Goal: Obtain resource: Download file/media

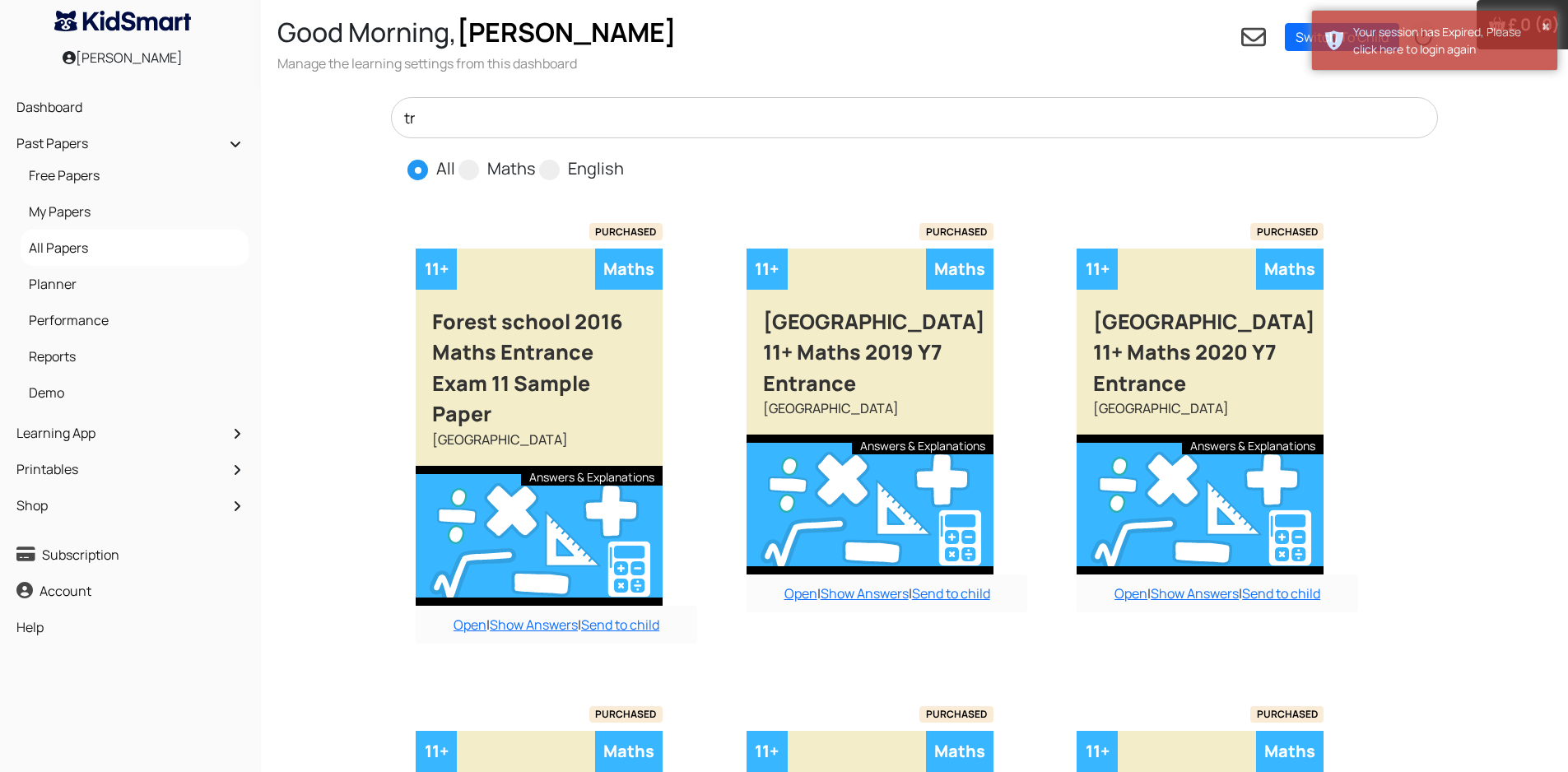
type input "t"
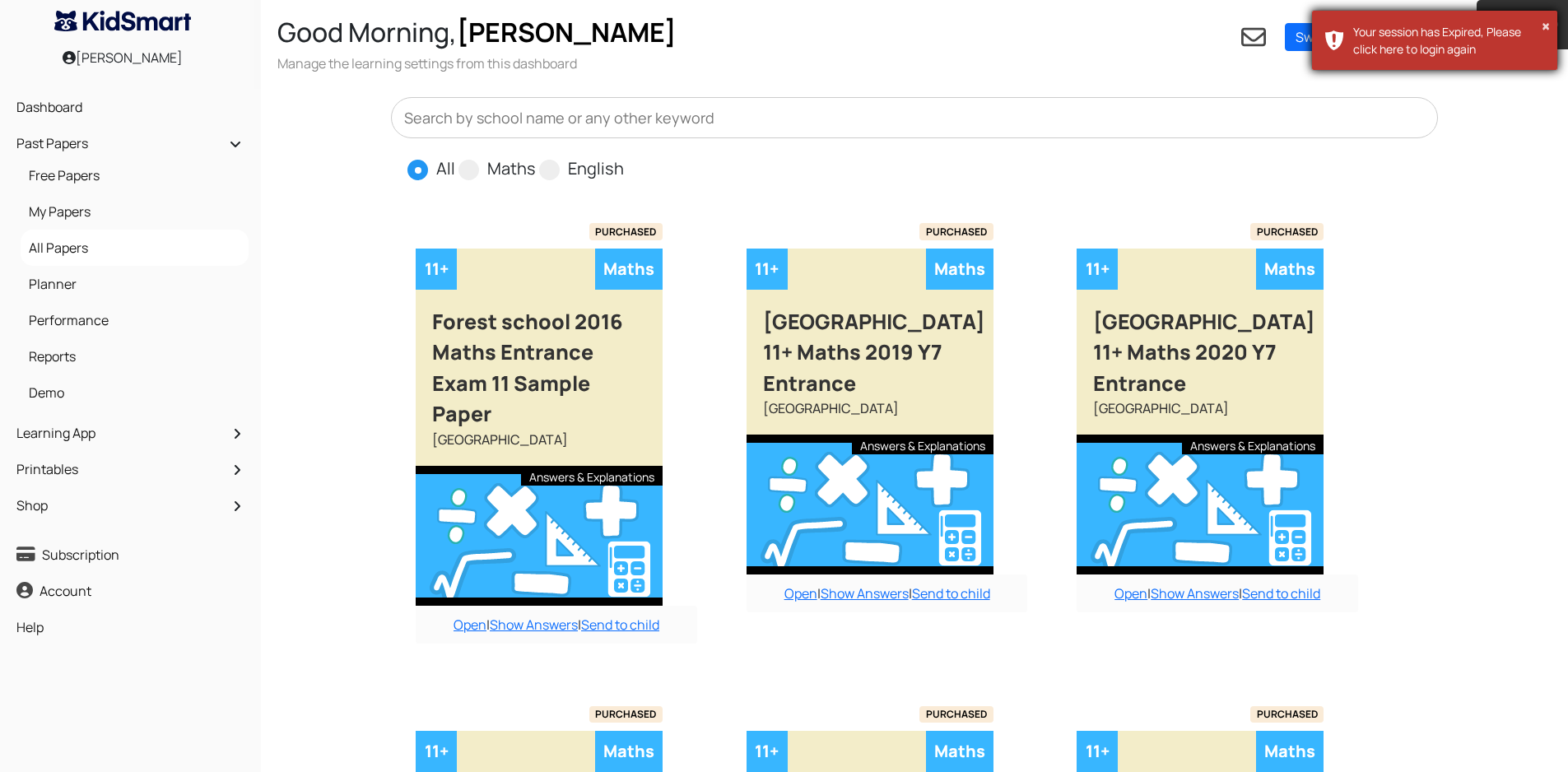
click at [1340, 38] on div "× Your session has Expired, Please click here to login again" at bounding box center [1435, 40] width 247 height 61
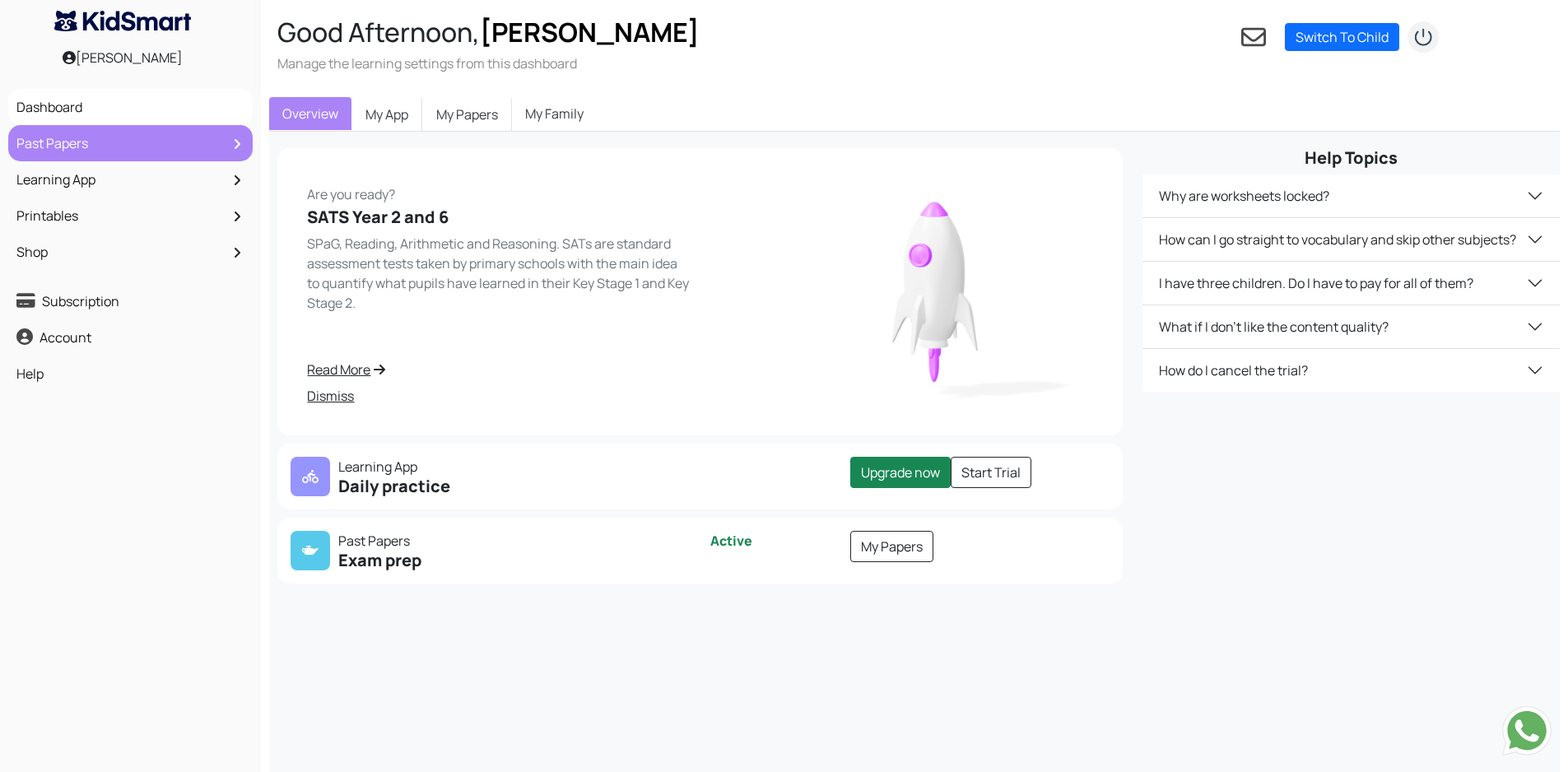
click at [115, 145] on link "Past Papers" at bounding box center [130, 143] width 236 height 28
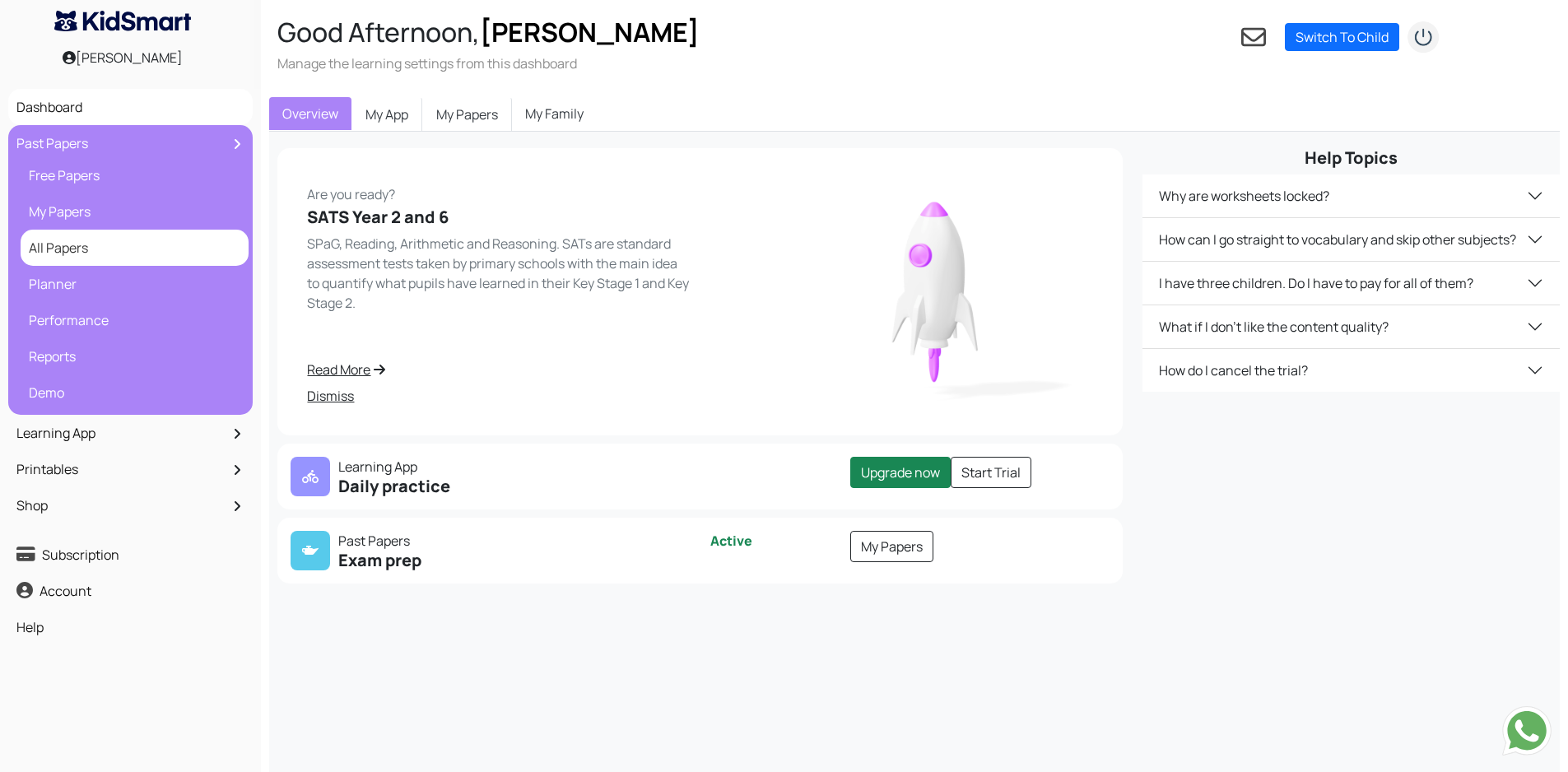
click at [93, 242] on link "All Papers" at bounding box center [135, 247] width 220 height 28
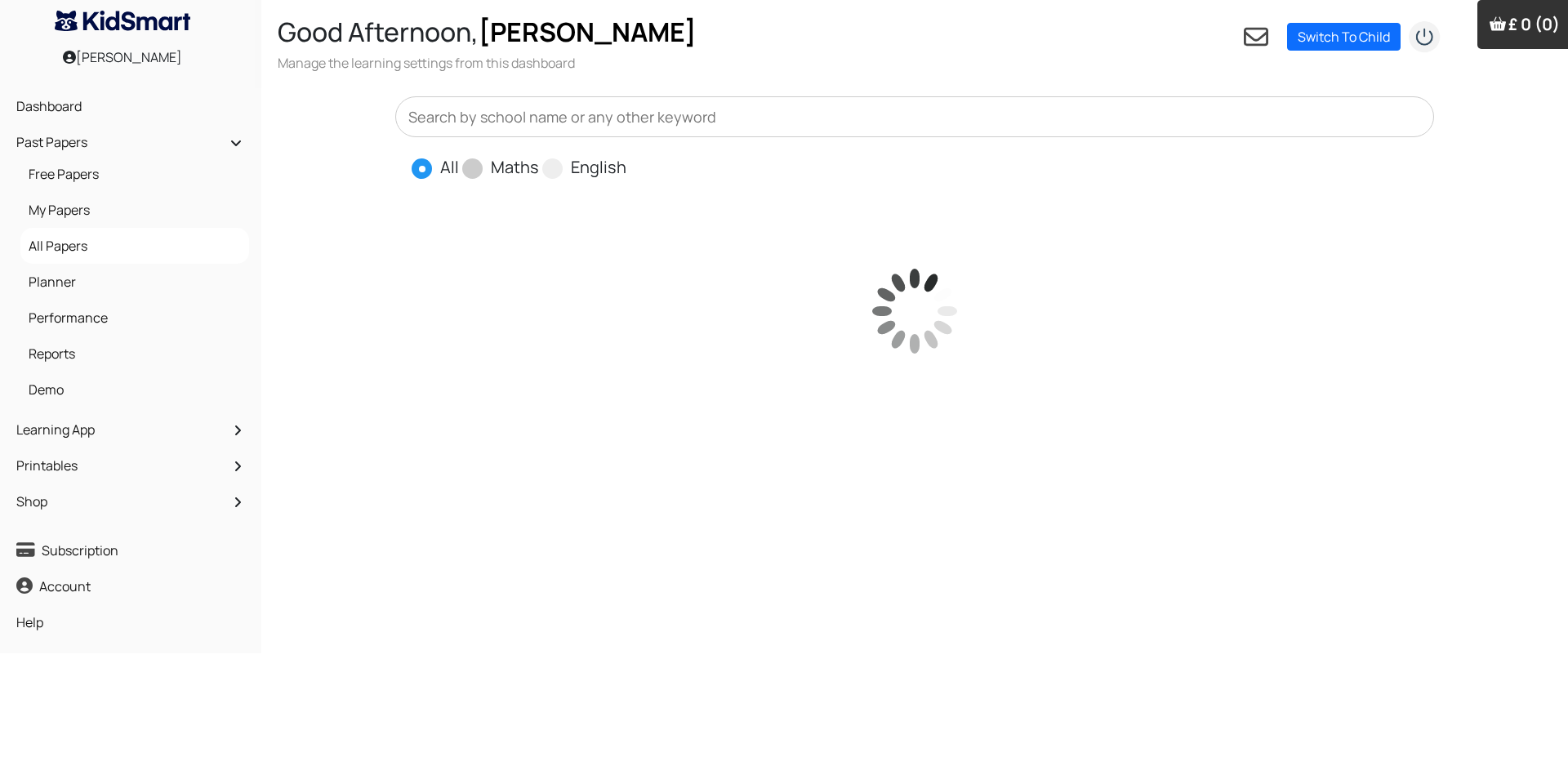
click at [475, 173] on span at bounding box center [472, 168] width 20 height 20
click at [539, 166] on input "Maths" at bounding box center [544, 160] width 11 height 11
radio input "true"
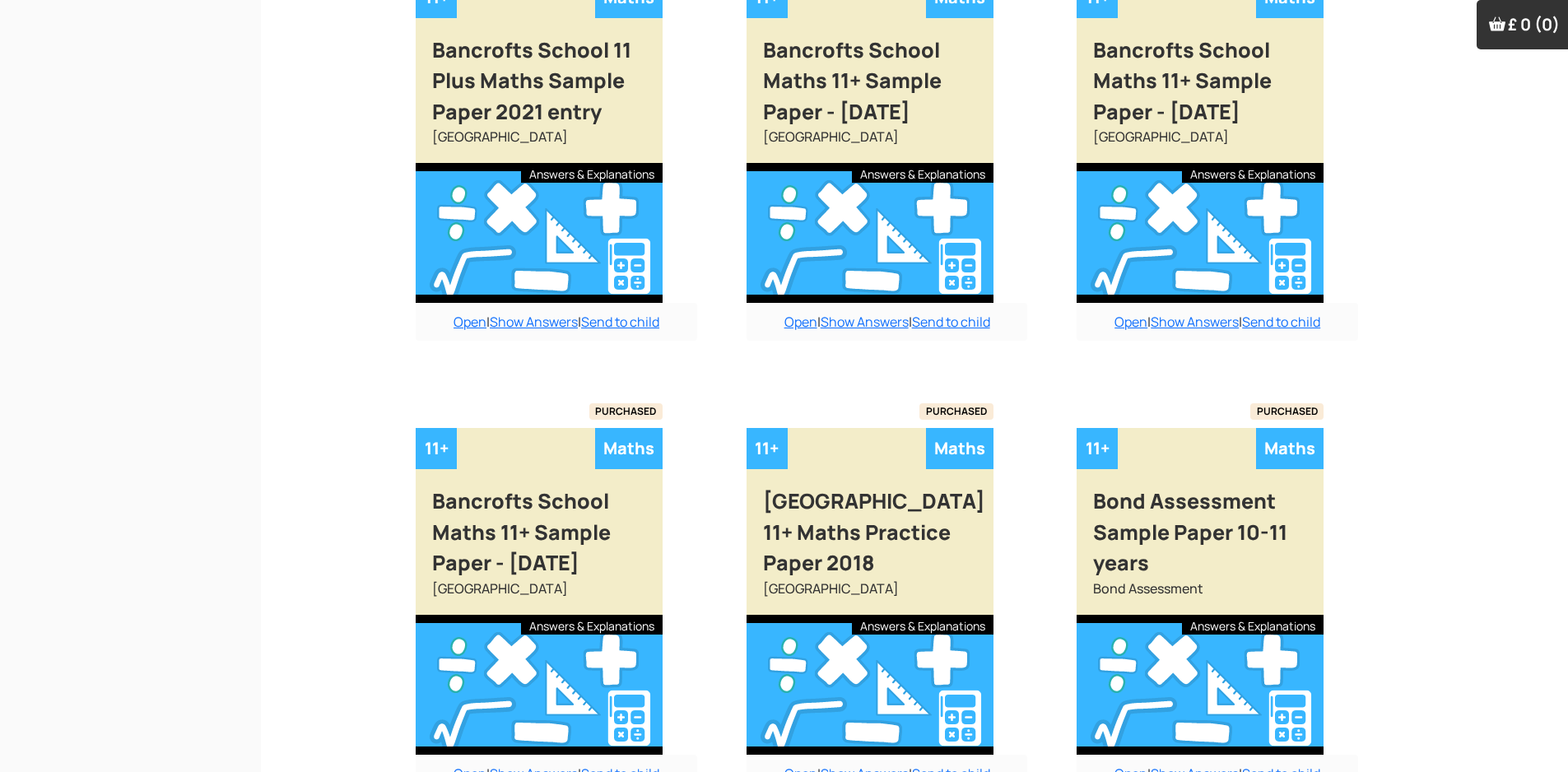
scroll to position [1298, 0]
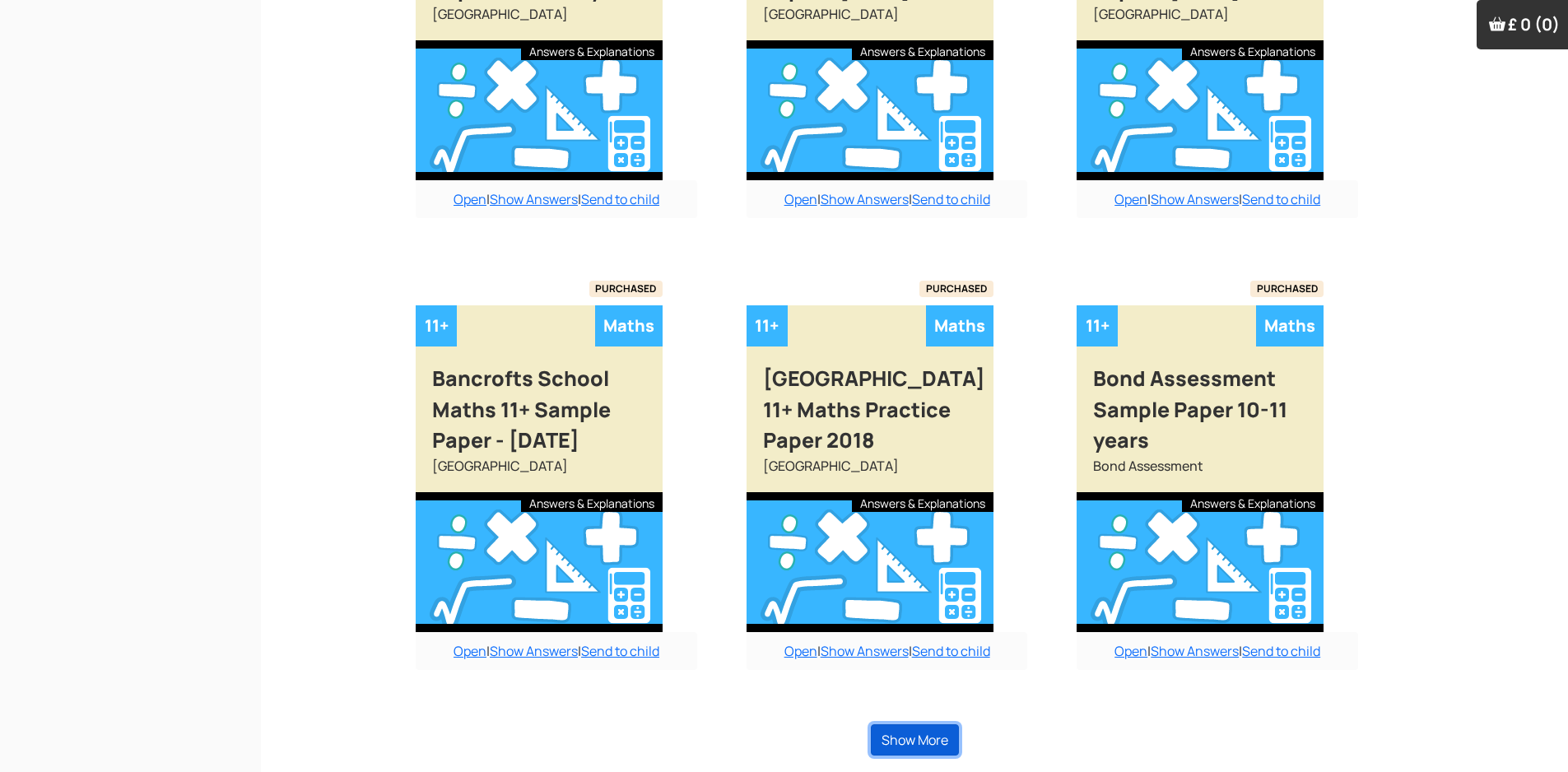
click at [922, 743] on button "Show More" at bounding box center [914, 740] width 88 height 31
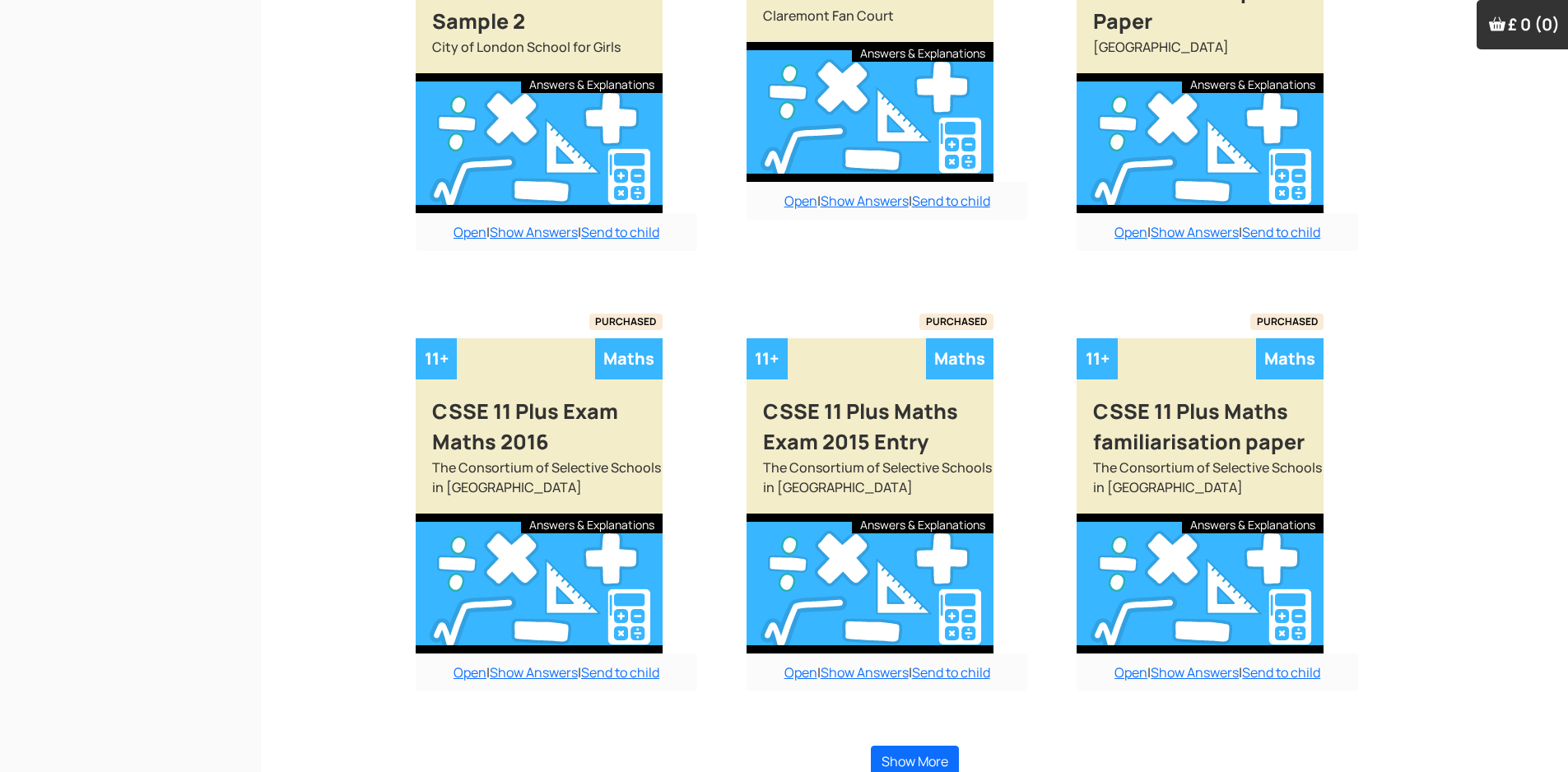
scroll to position [3156, 0]
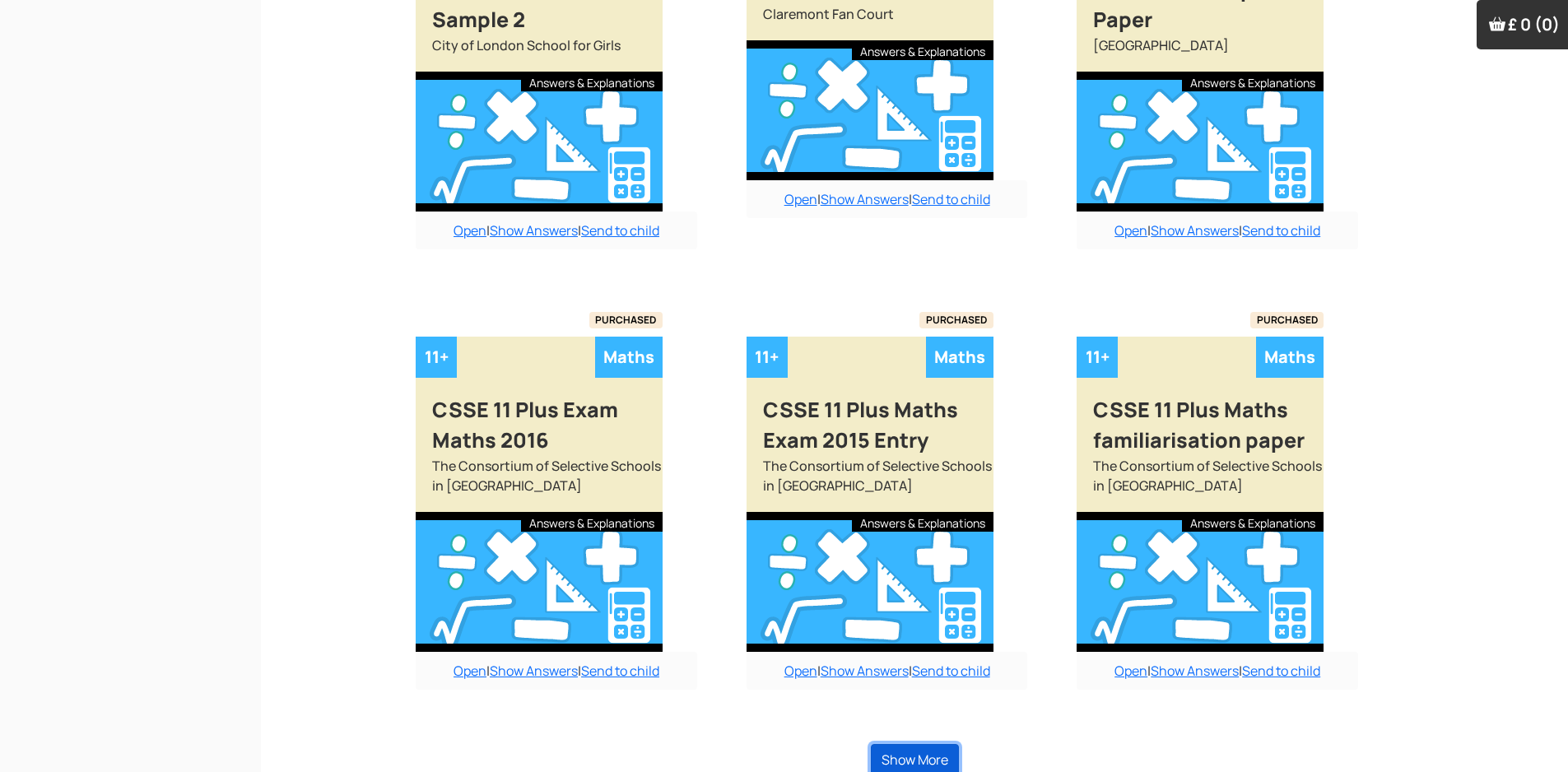
click at [912, 754] on button "Show More" at bounding box center [914, 759] width 88 height 31
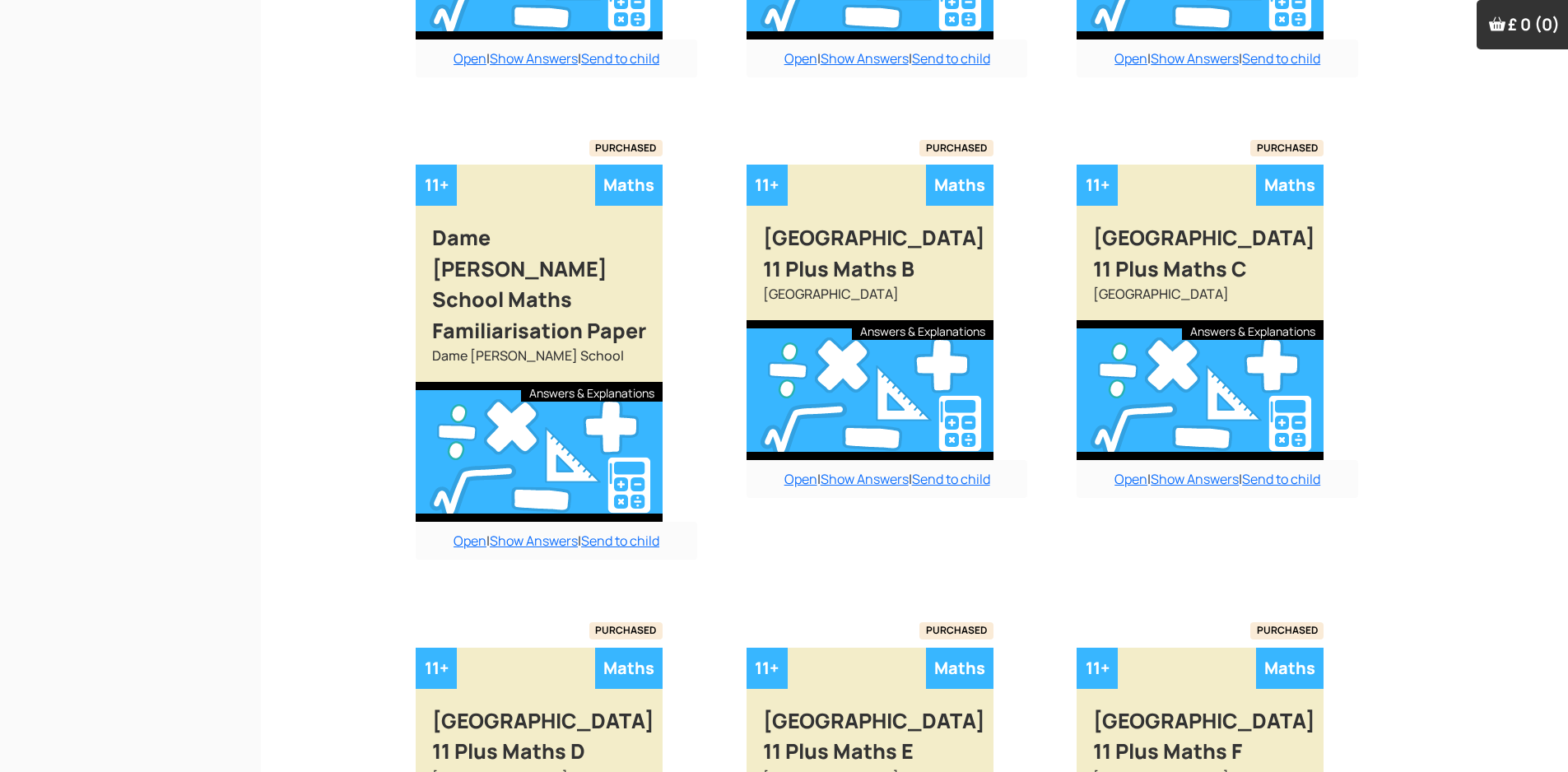
scroll to position [3748, 0]
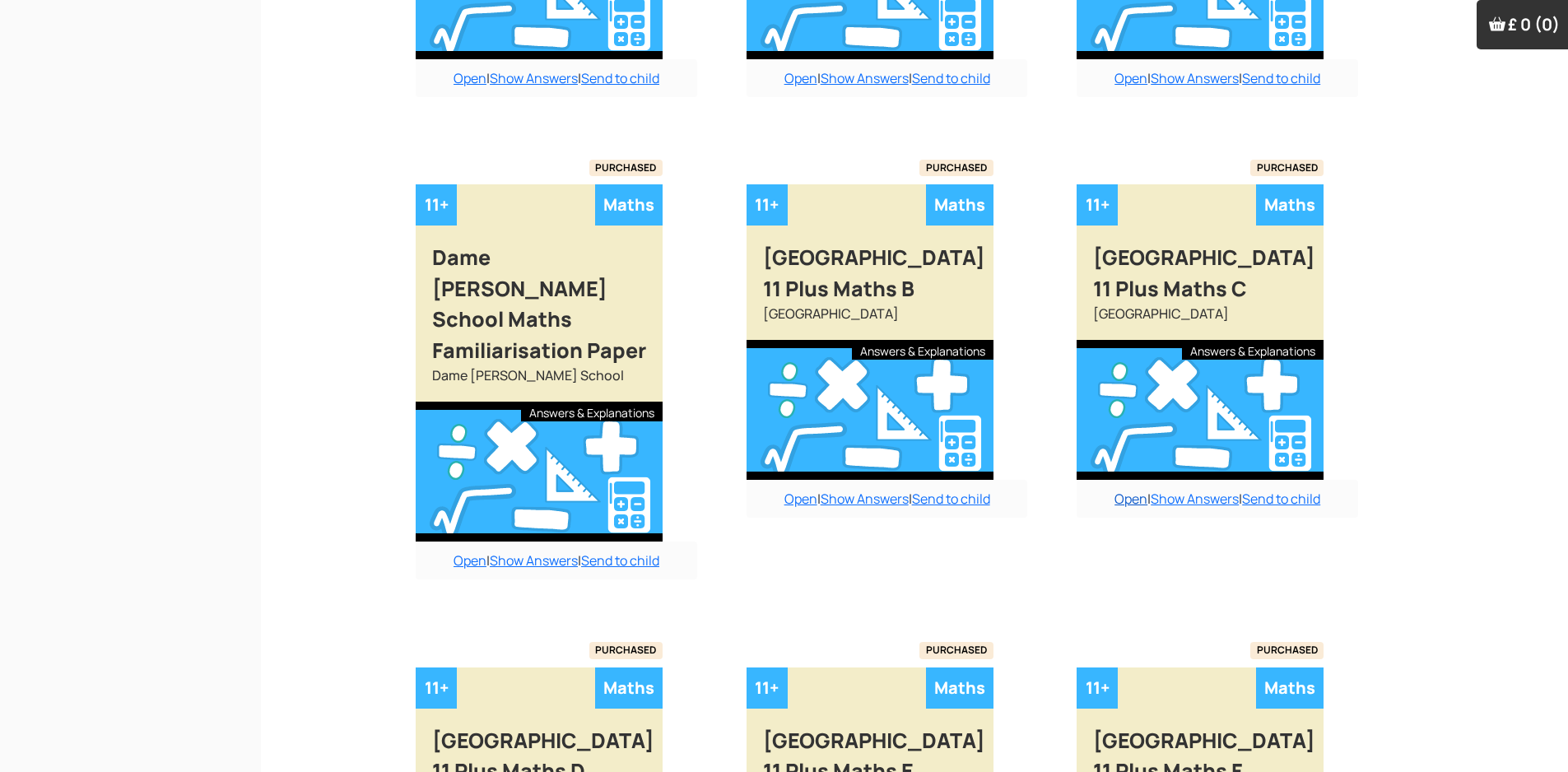
click at [1126, 489] on link "Open" at bounding box center [1131, 498] width 33 height 18
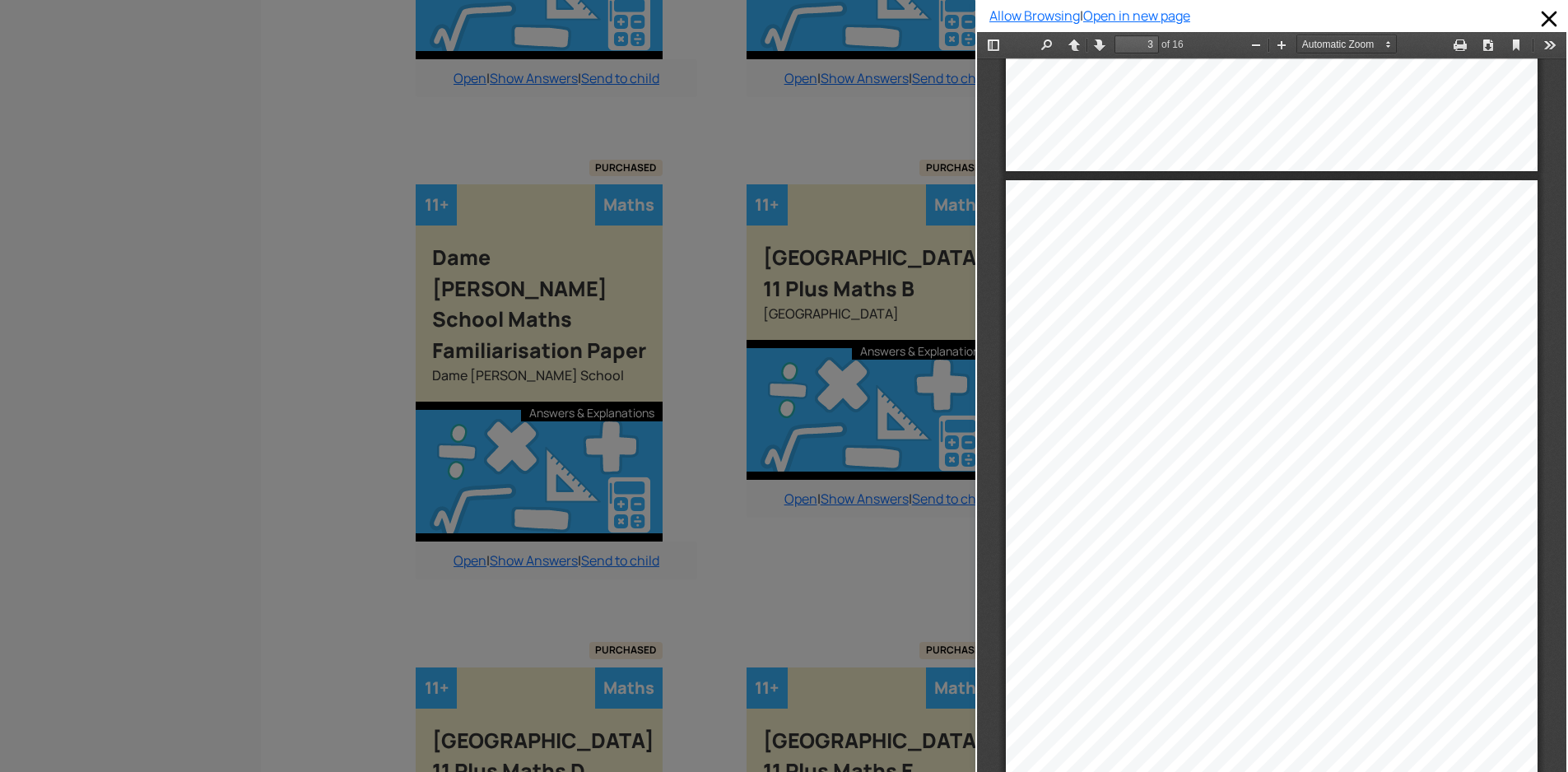
scroll to position [1490, 0]
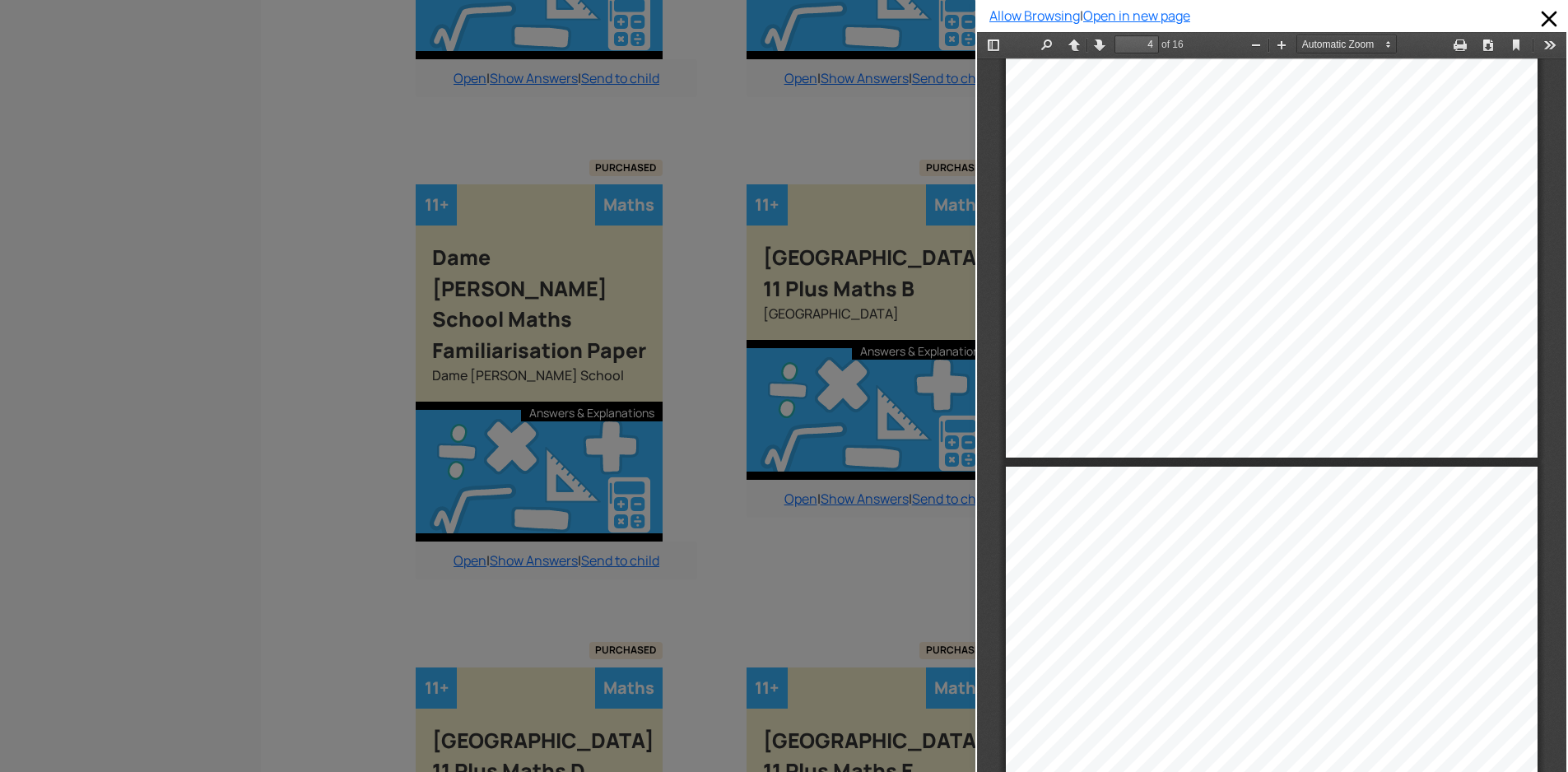
type input "5"
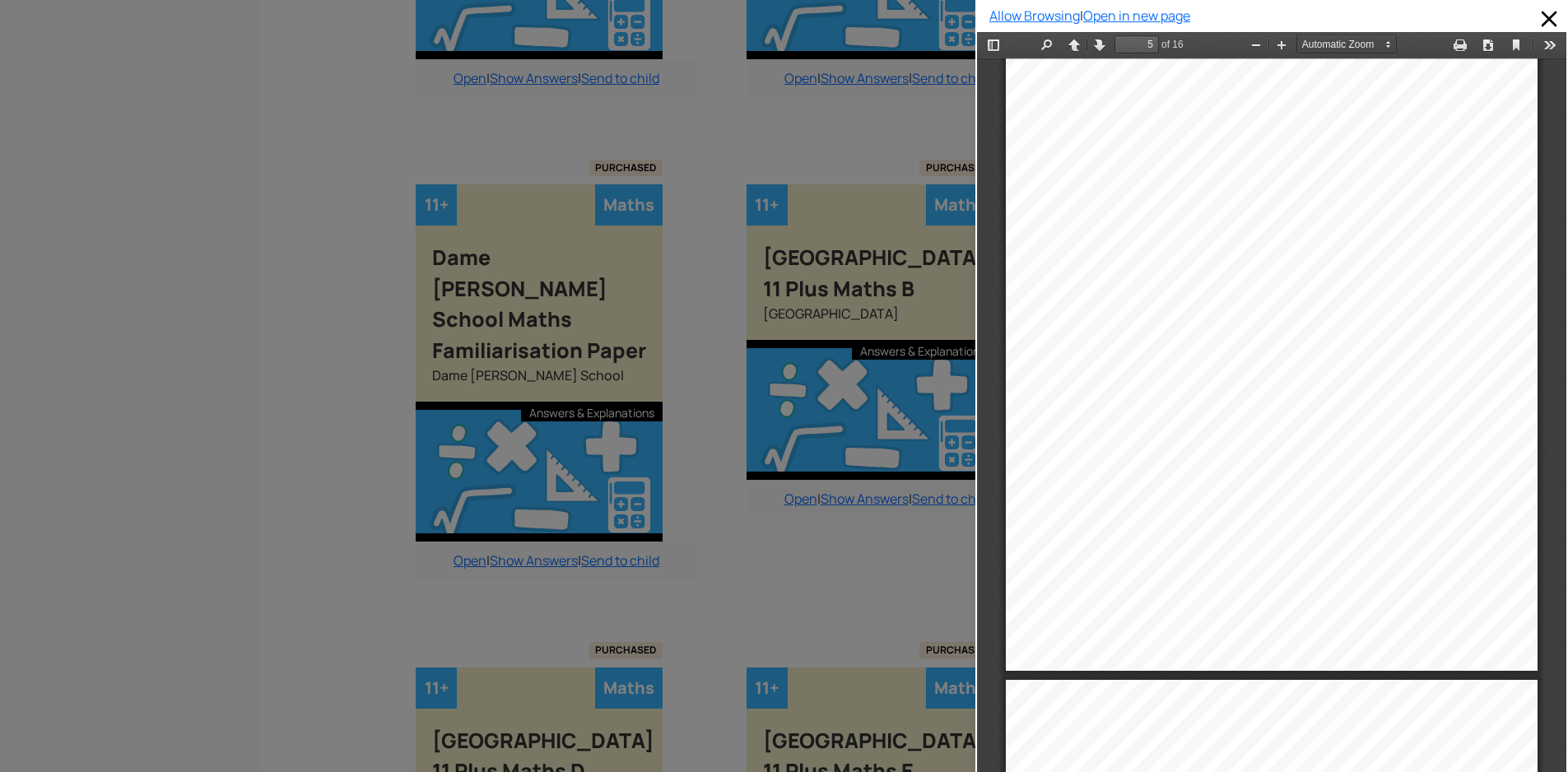
scroll to position [3218, 0]
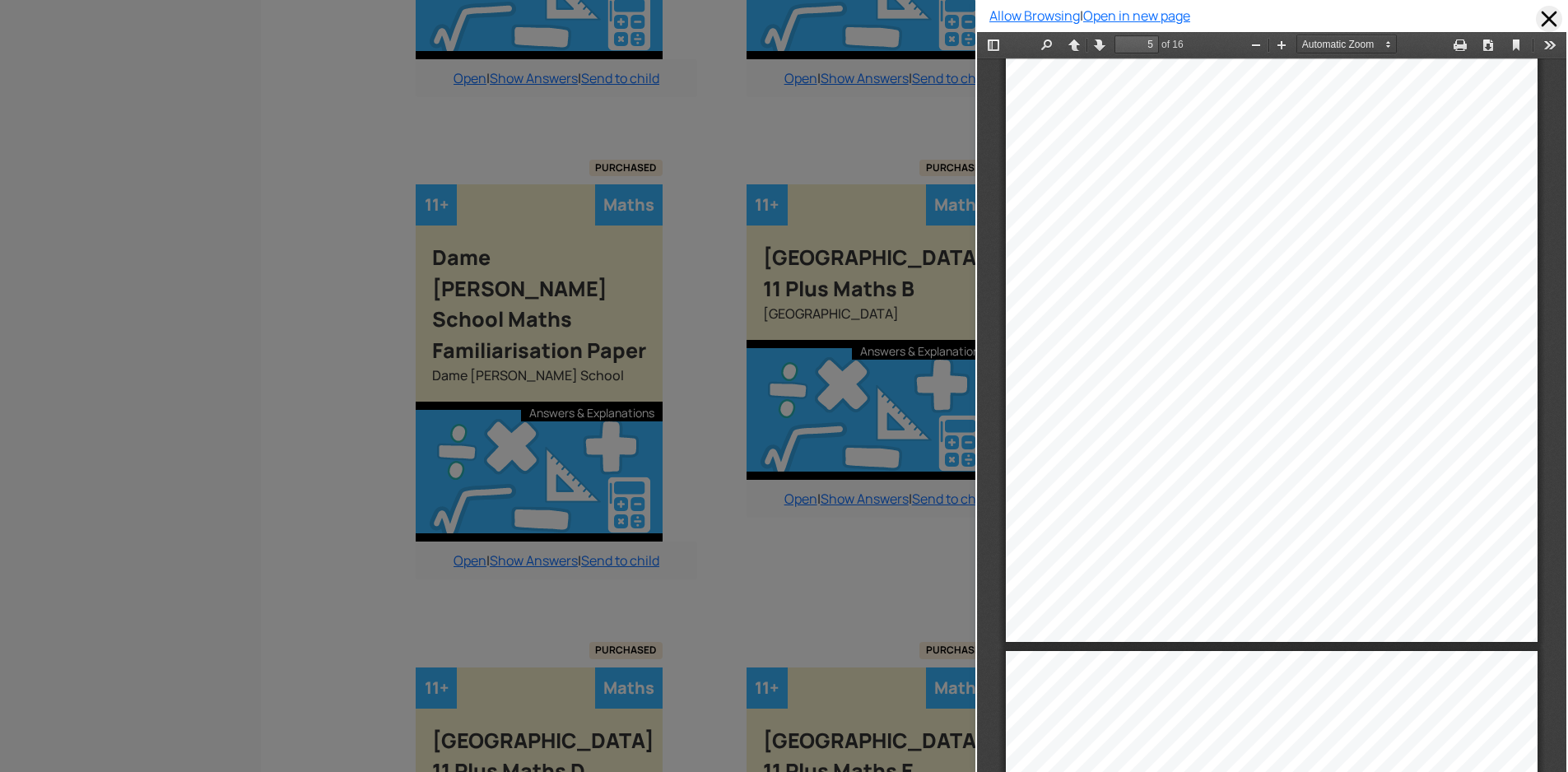
click at [1537, 25] on span at bounding box center [1549, 18] width 26 height 26
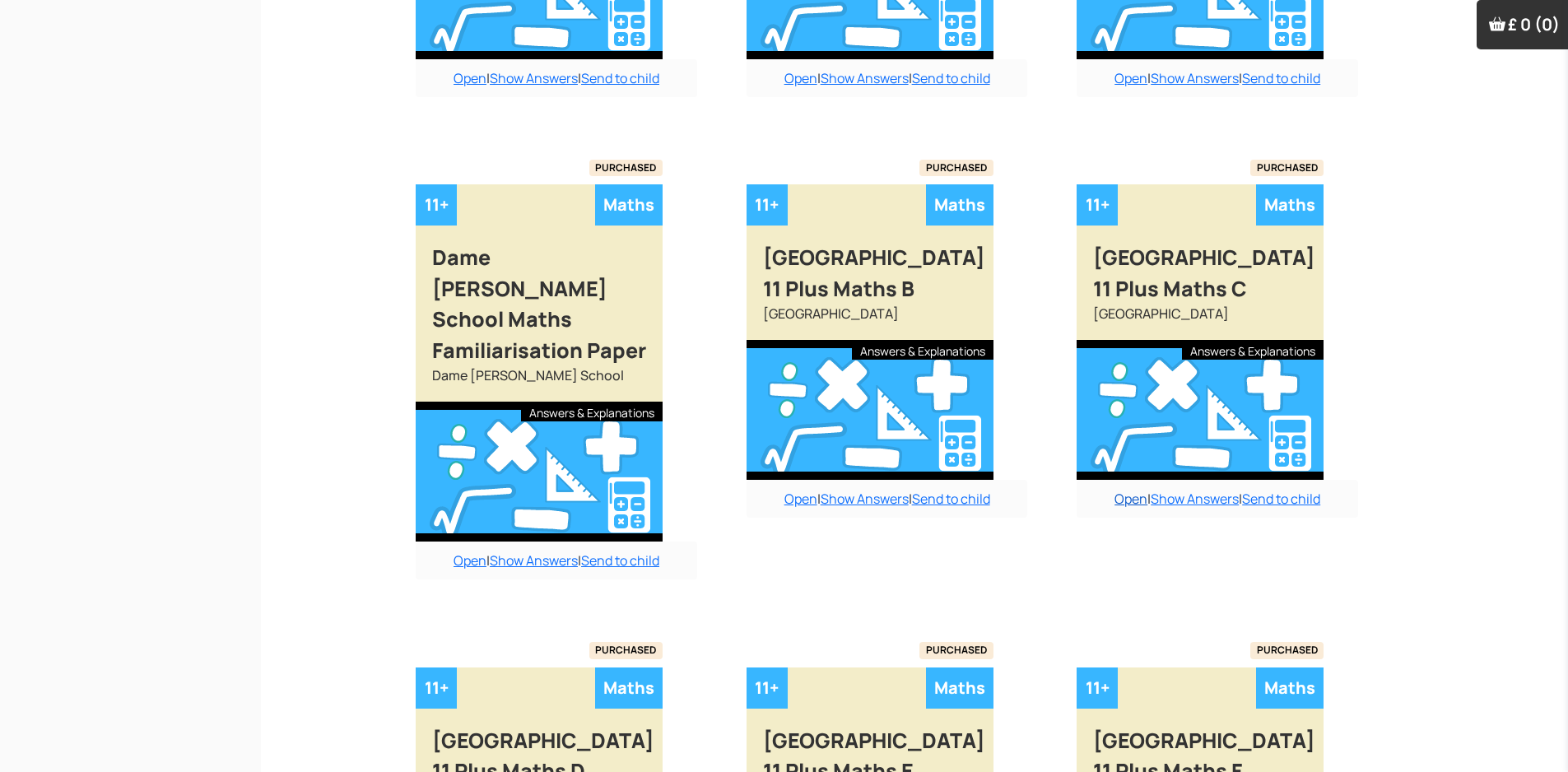
click at [1126, 489] on link "Open" at bounding box center [1131, 498] width 33 height 18
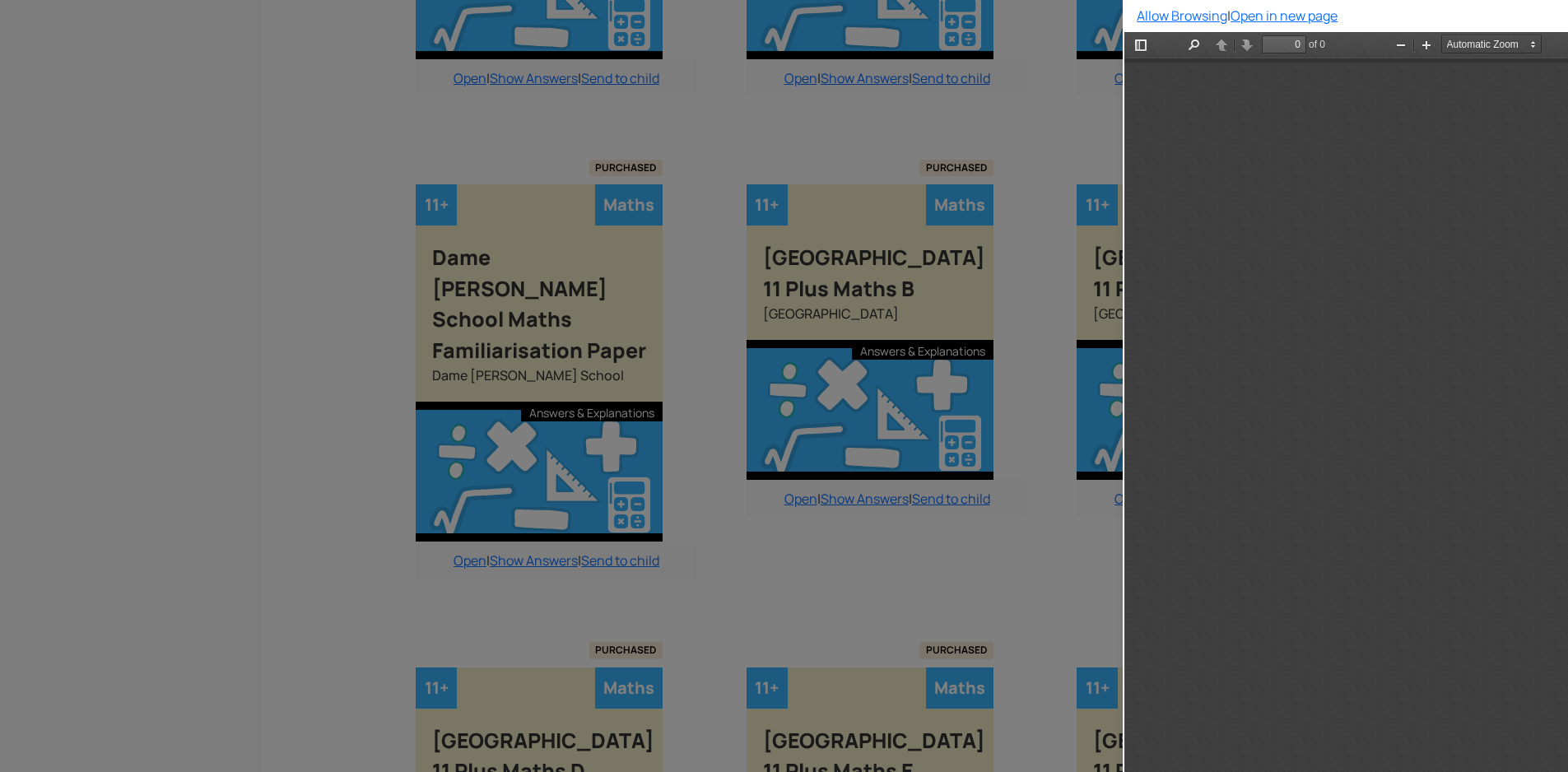
scroll to position [0, 0]
type input "1"
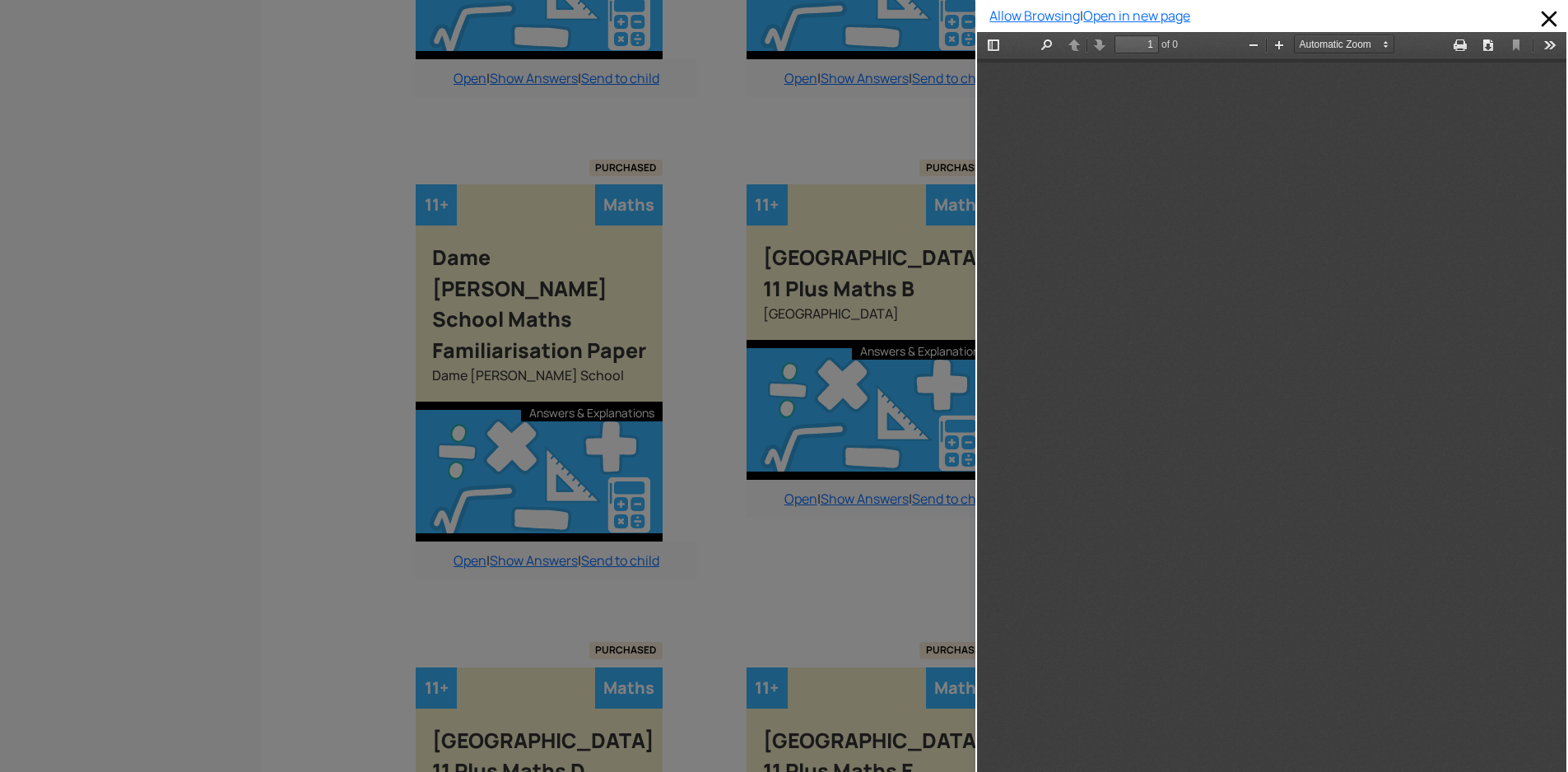
scroll to position [9, 0]
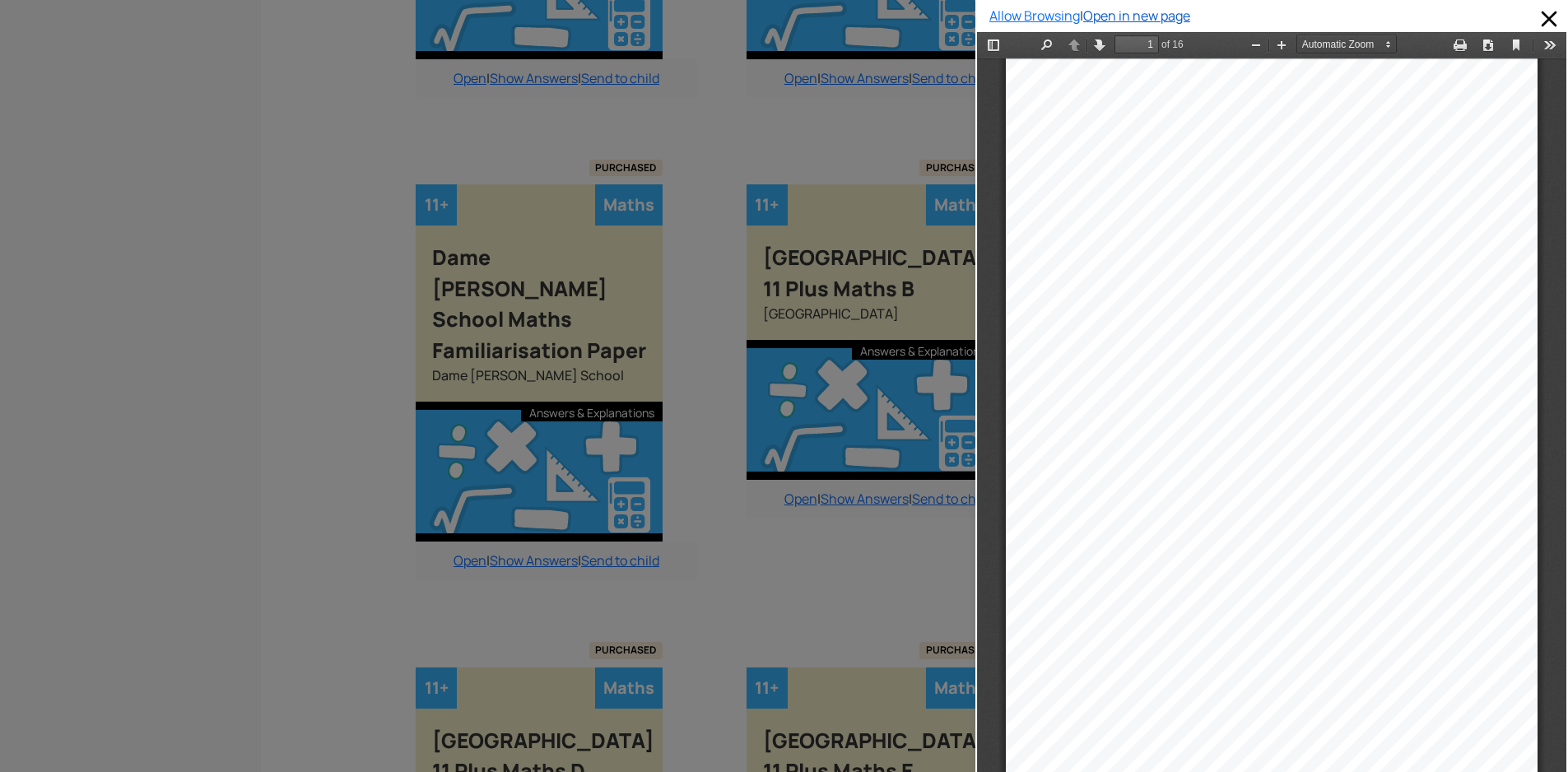
click at [1111, 14] on link "Open in new page" at bounding box center [1136, 15] width 107 height 18
